Goal: Navigation & Orientation: Find specific page/section

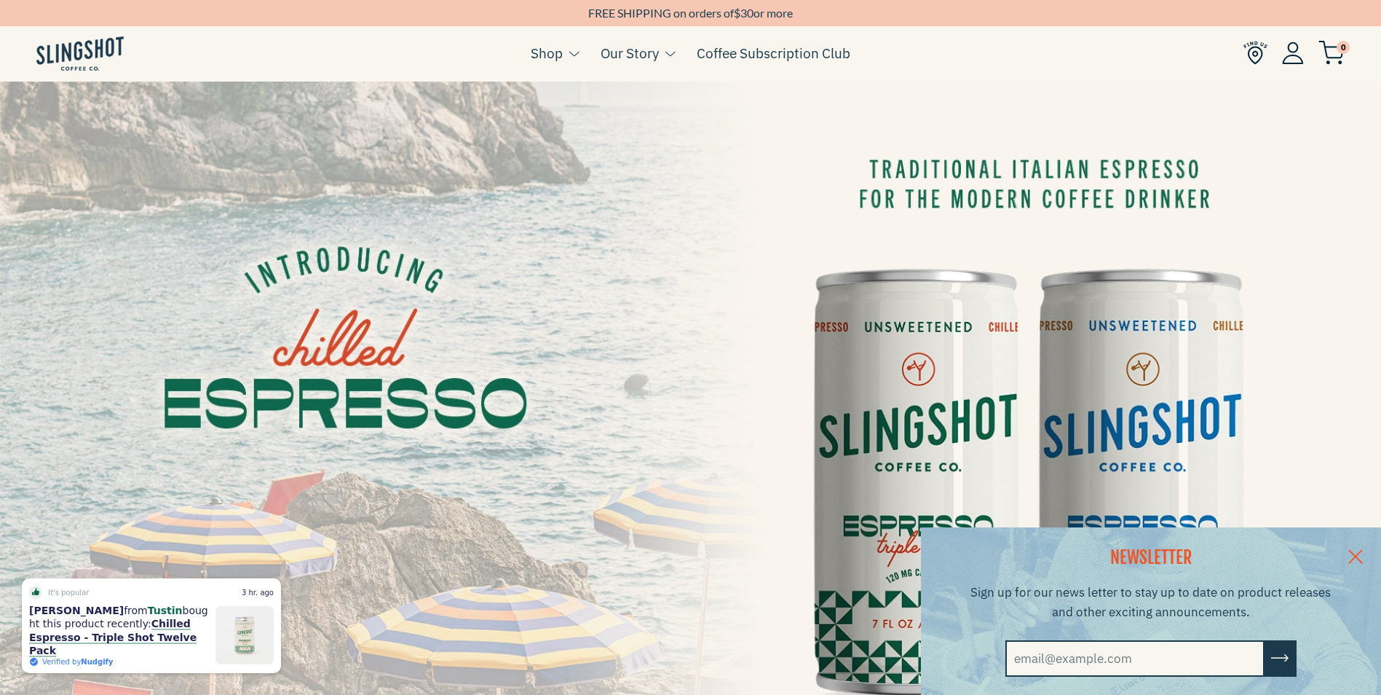
click at [1362, 553] on link at bounding box center [1355, 555] width 51 height 56
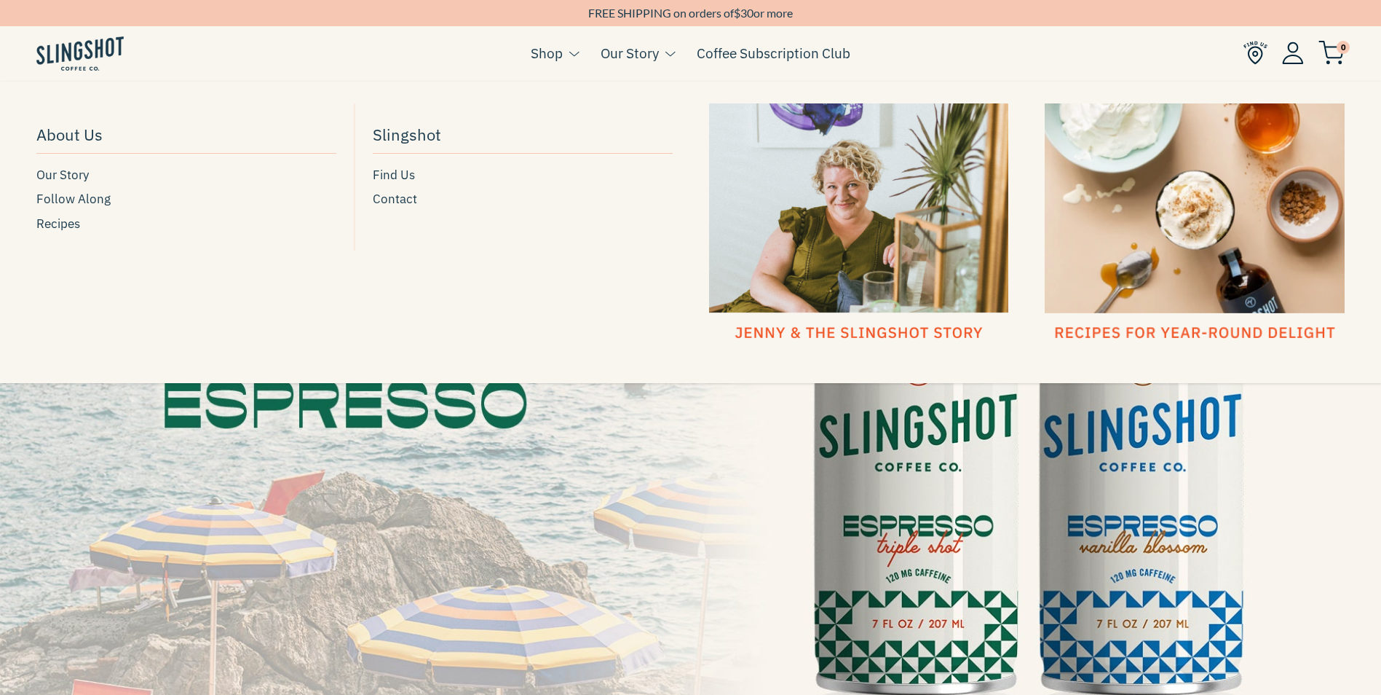
click at [649, 52] on link "Our Story" at bounding box center [630, 53] width 58 height 22
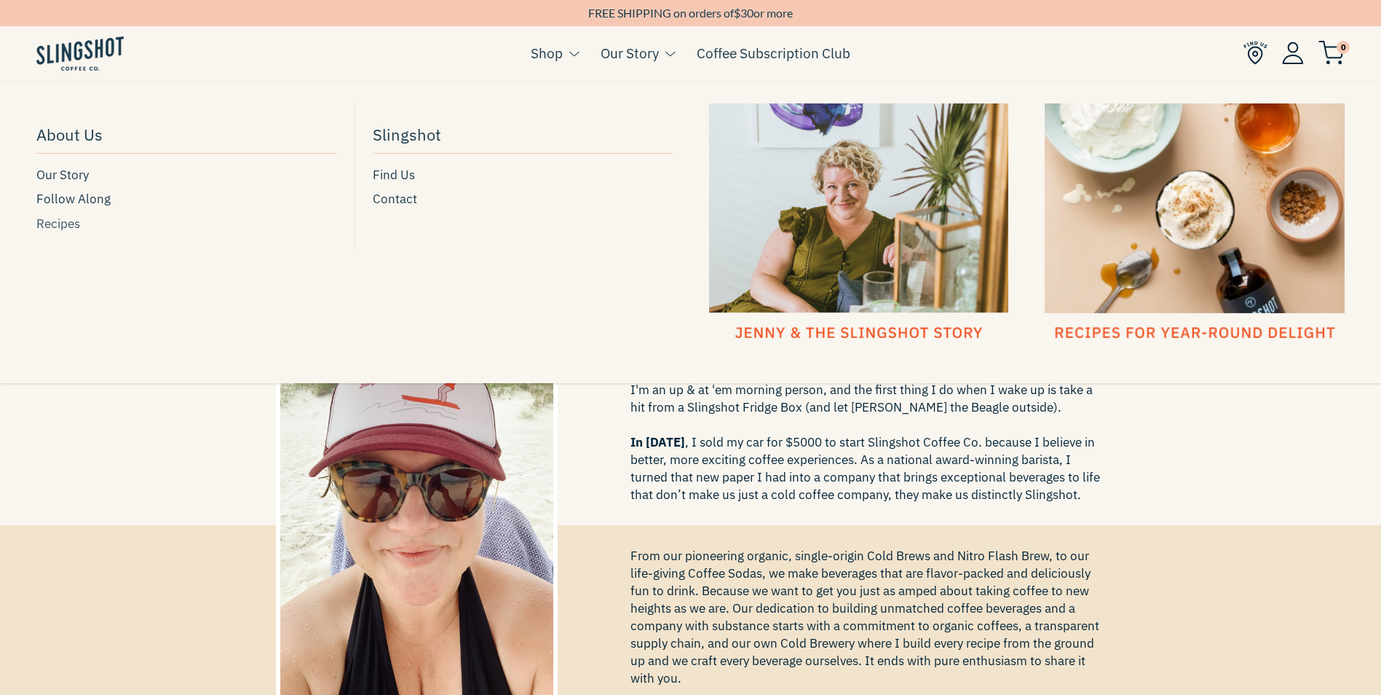
click at [63, 224] on span "Recipes" at bounding box center [58, 224] width 44 height 20
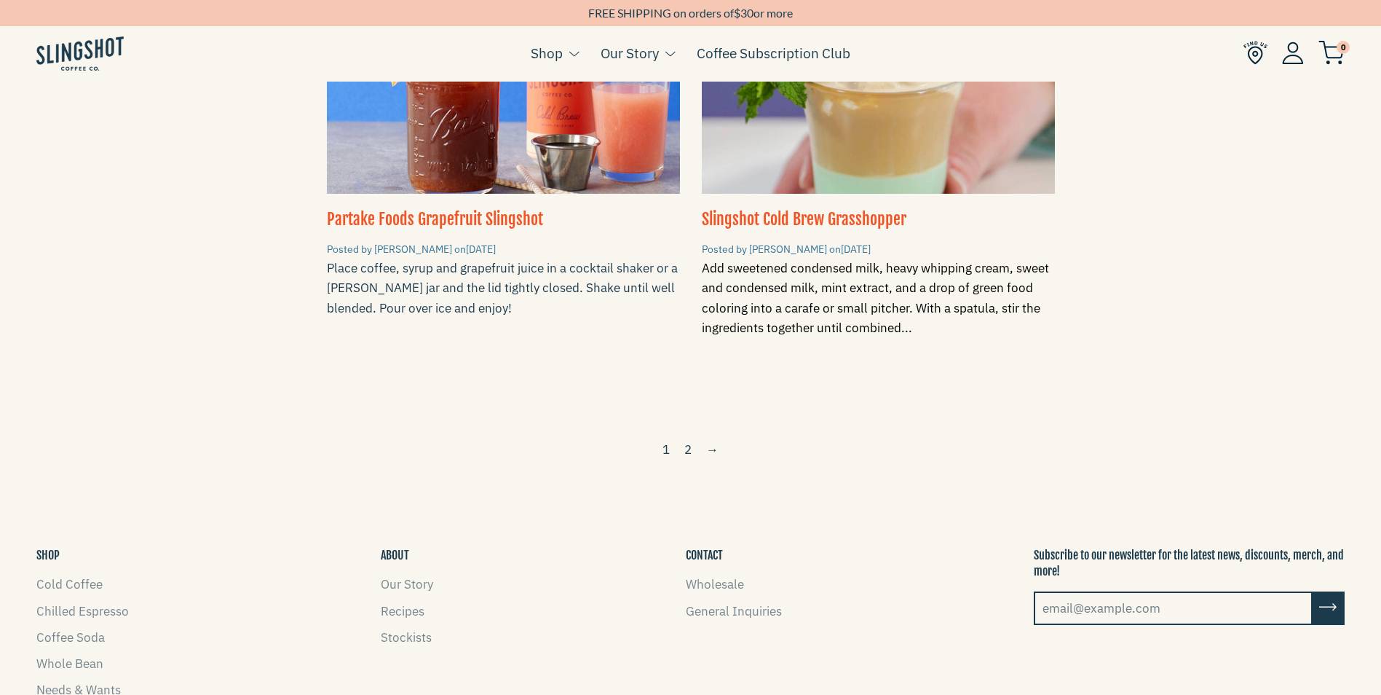
scroll to position [2185, 0]
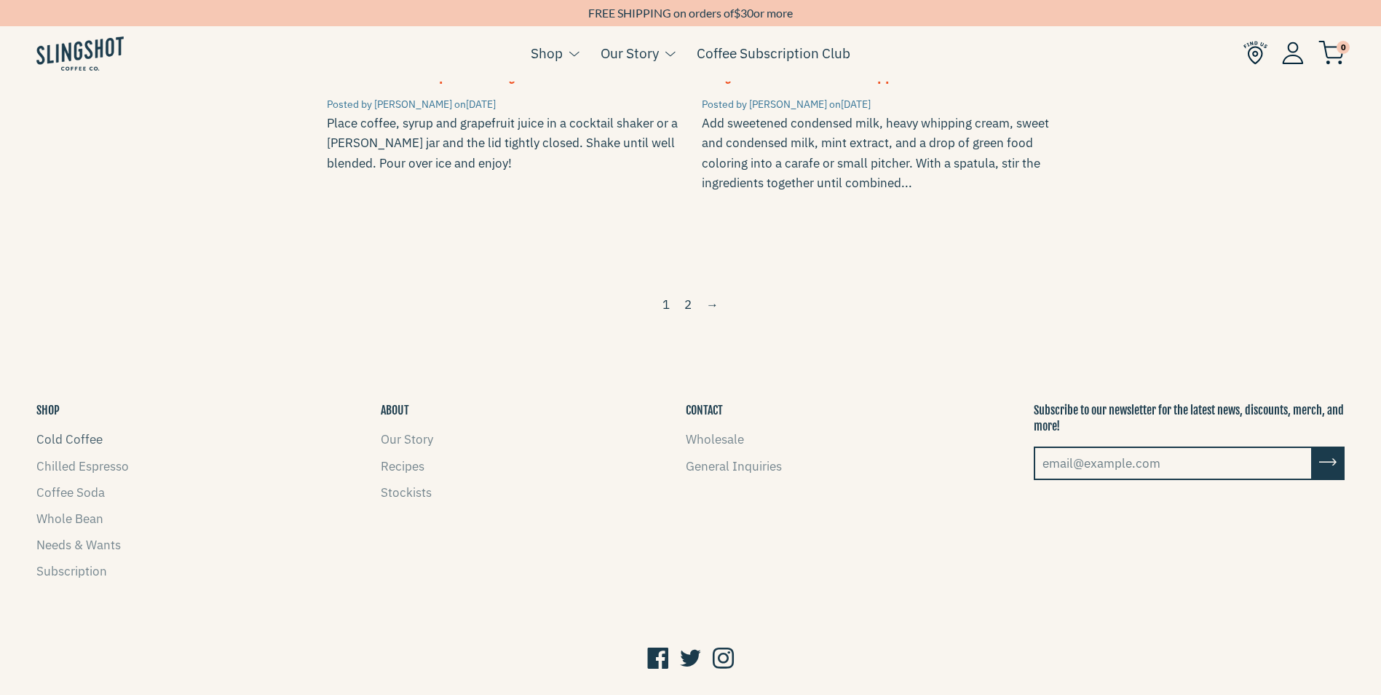
click at [70, 431] on link "Cold Coffee" at bounding box center [69, 439] width 66 height 16
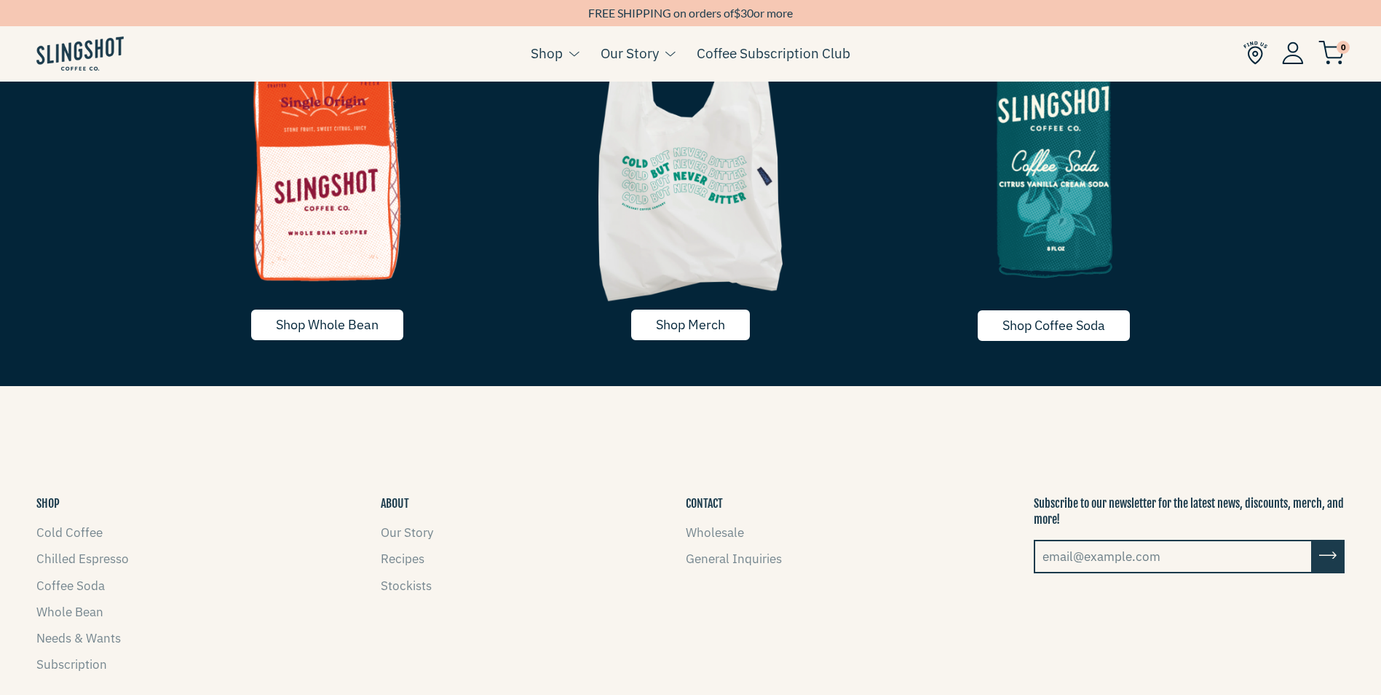
scroll to position [3204, 0]
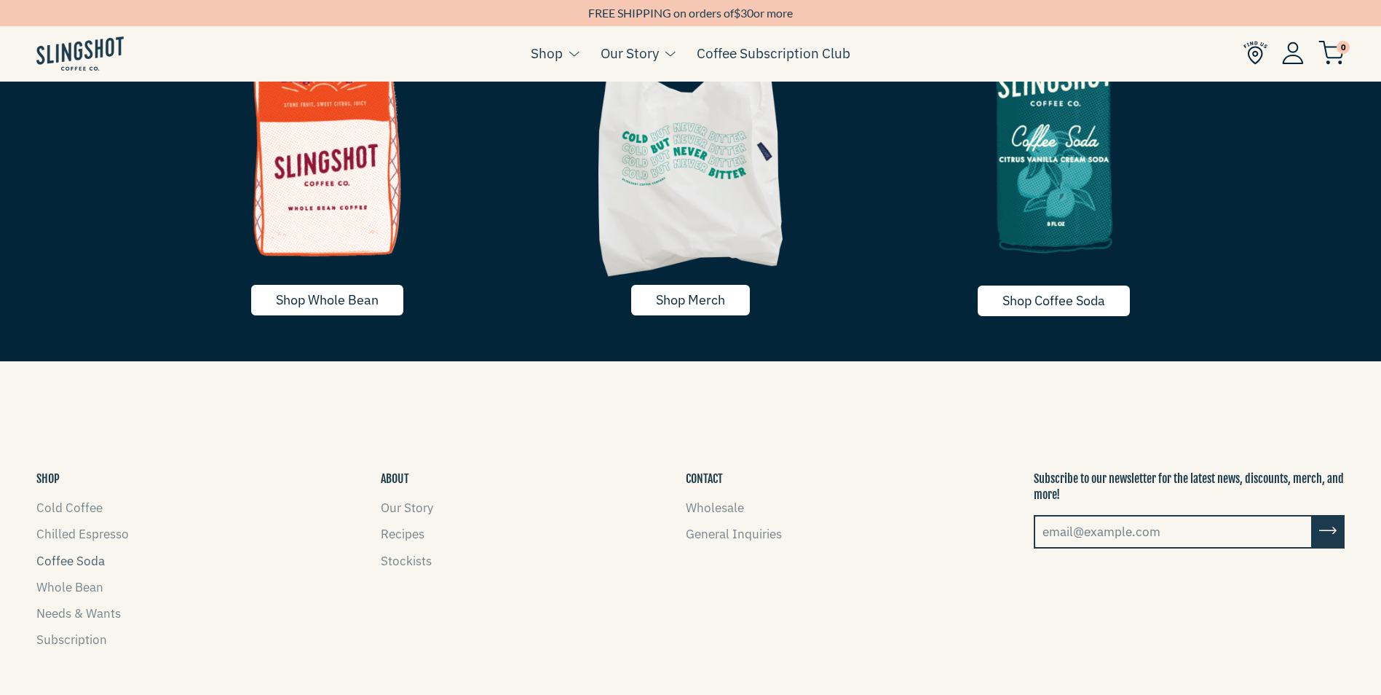
click at [78, 558] on link "Coffee Soda" at bounding box center [70, 561] width 68 height 16
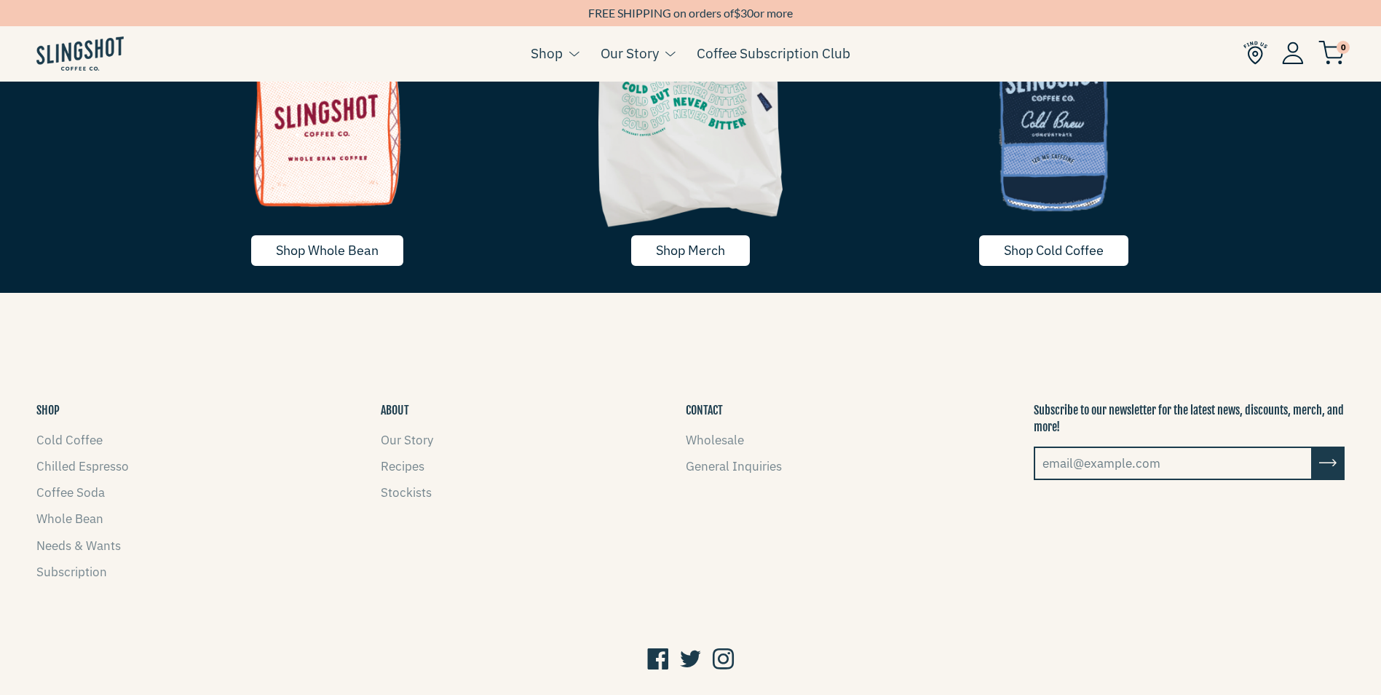
scroll to position [3031, 0]
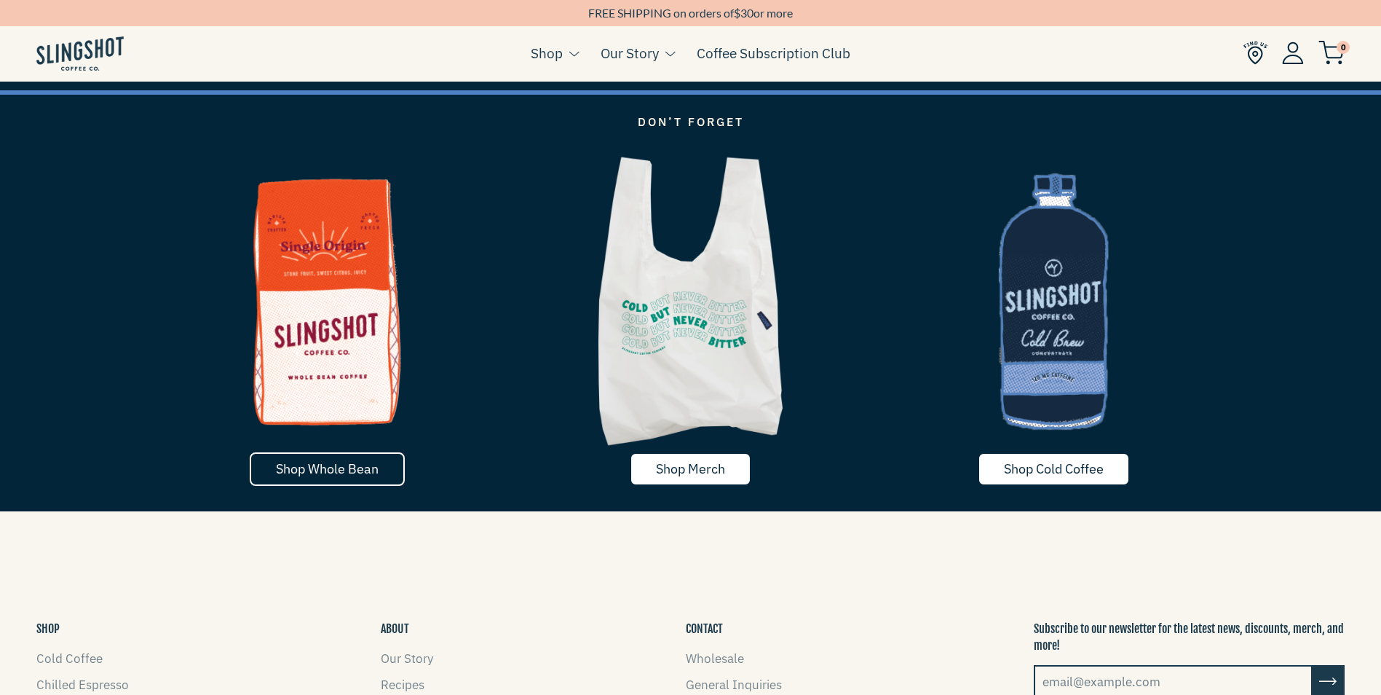
click at [358, 462] on span "Shop Whole Bean" at bounding box center [327, 468] width 103 height 17
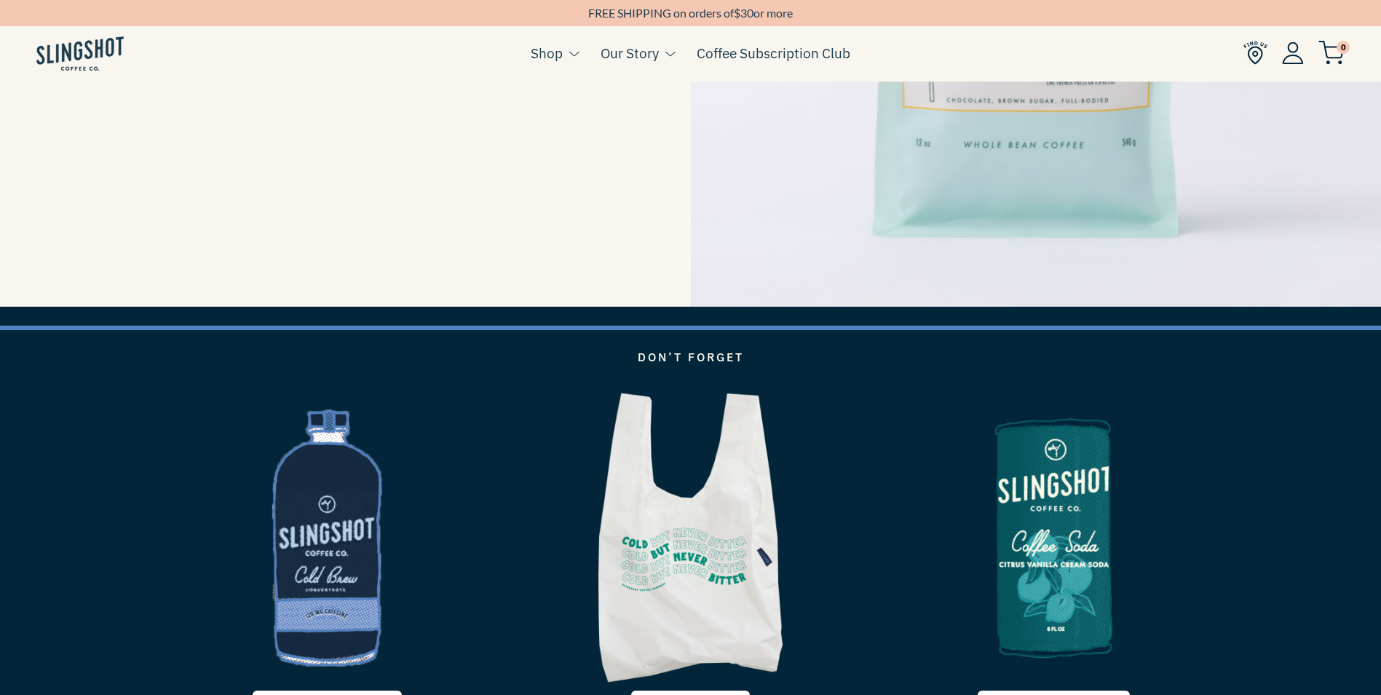
scroll to position [2330, 0]
